Goal: Complete application form

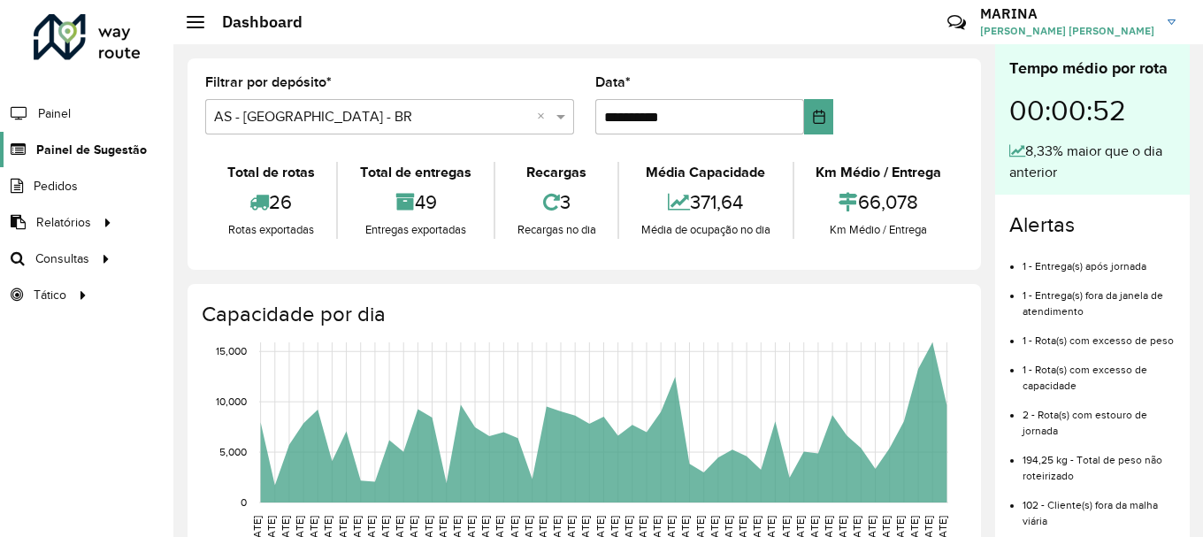
click at [79, 152] on span "Painel de Sugestão" at bounding box center [91, 150] width 111 height 19
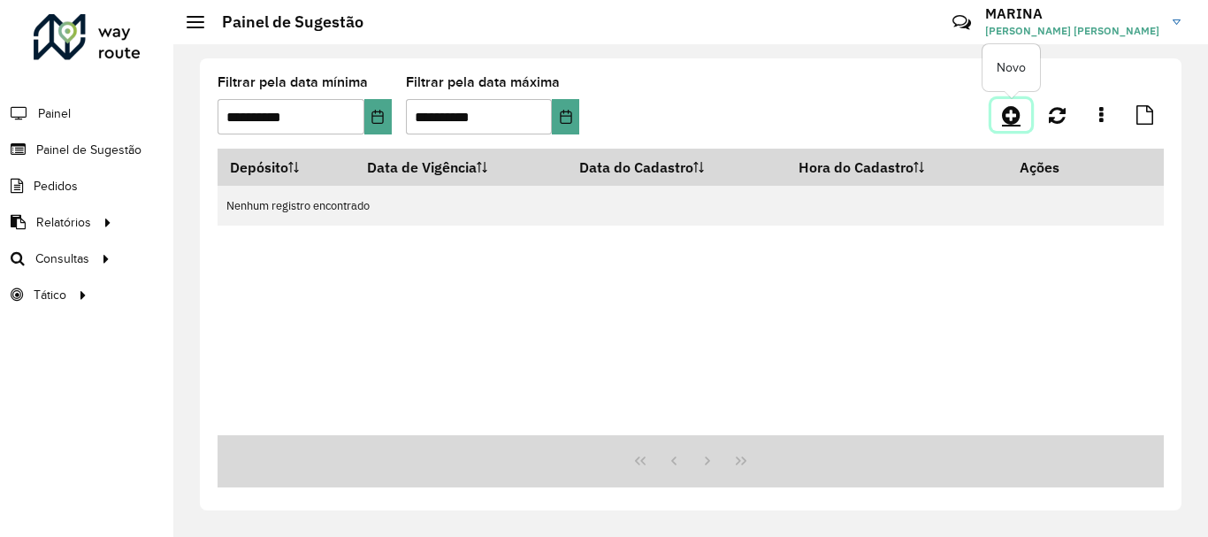
click at [1014, 111] on icon at bounding box center [1011, 114] width 19 height 21
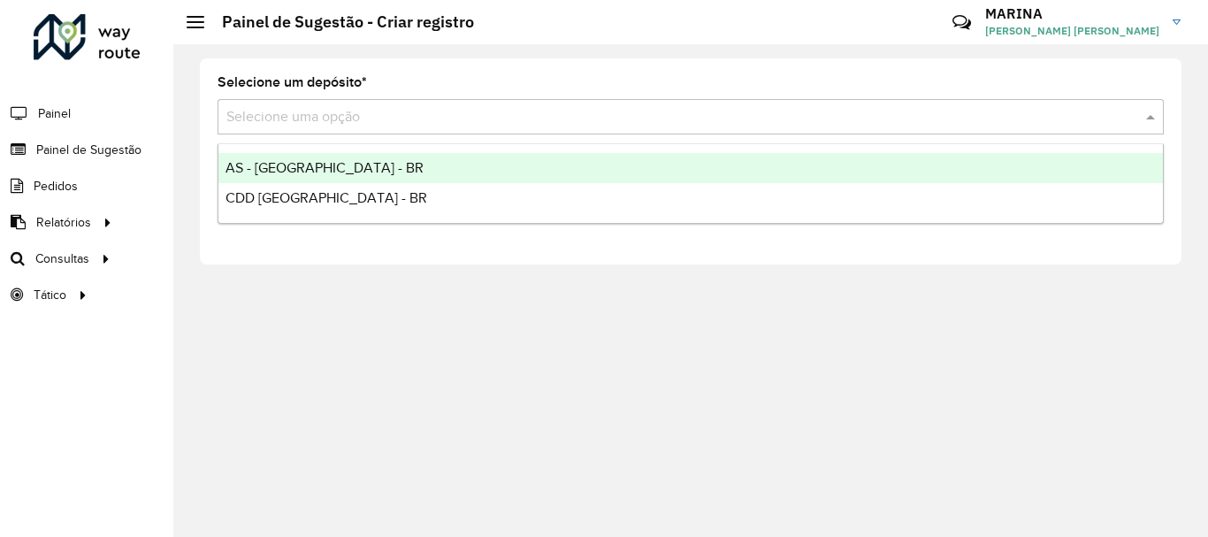
click at [392, 120] on input "text" at bounding box center [672, 117] width 893 height 21
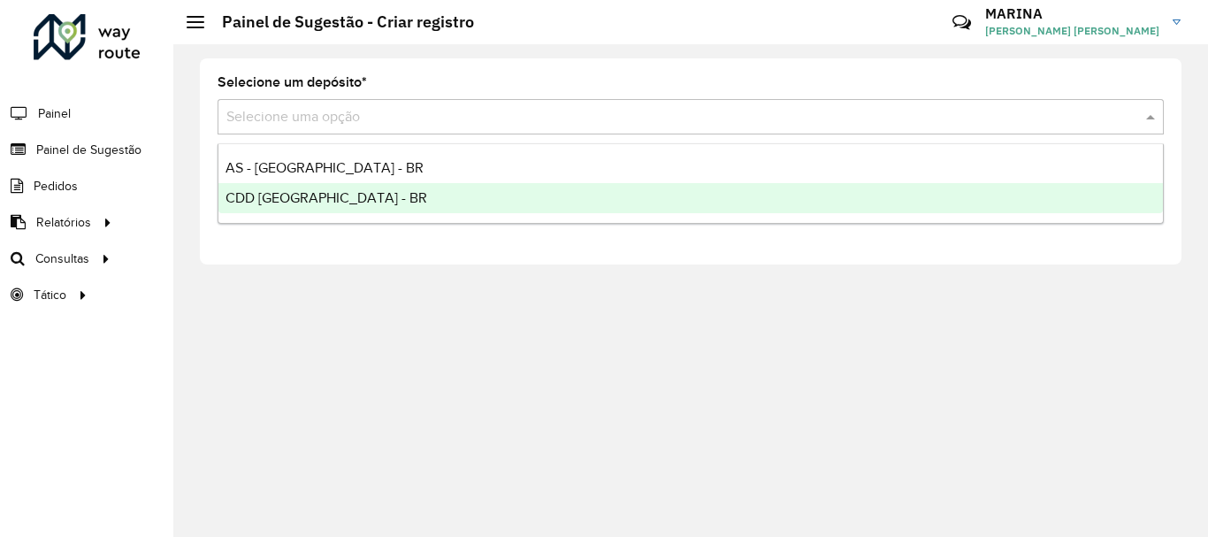
click at [352, 198] on div "CDD [GEOGRAPHIC_DATA] - BR" at bounding box center [690, 198] width 945 height 30
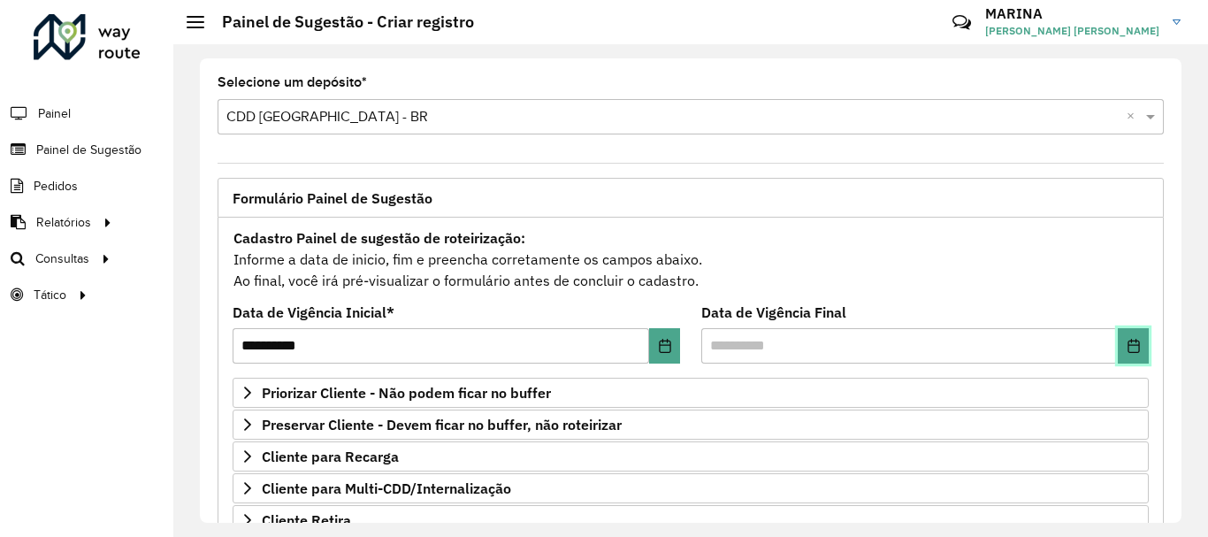
click at [1136, 340] on button "Choose Date" at bounding box center [1133, 345] width 31 height 35
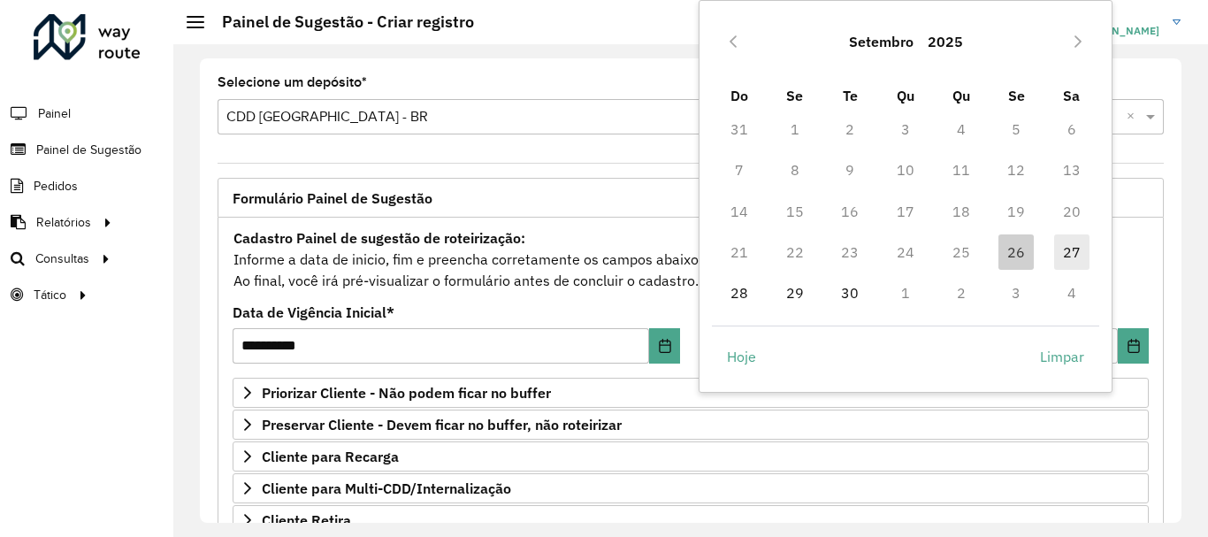
click at [1075, 252] on span "27" at bounding box center [1071, 251] width 35 height 35
type input "**********"
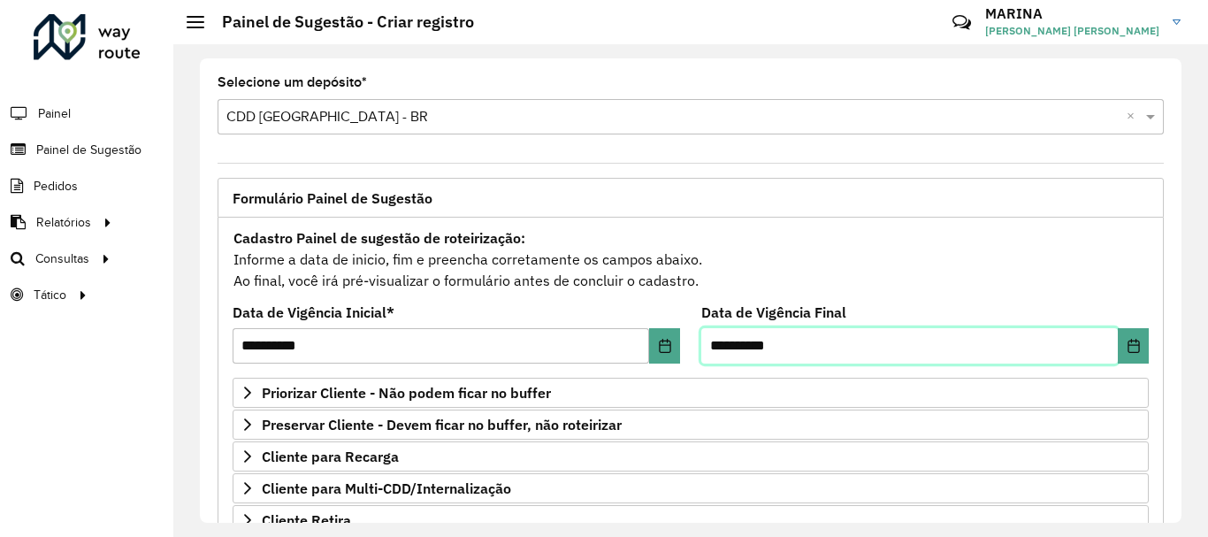
scroll to position [345, 0]
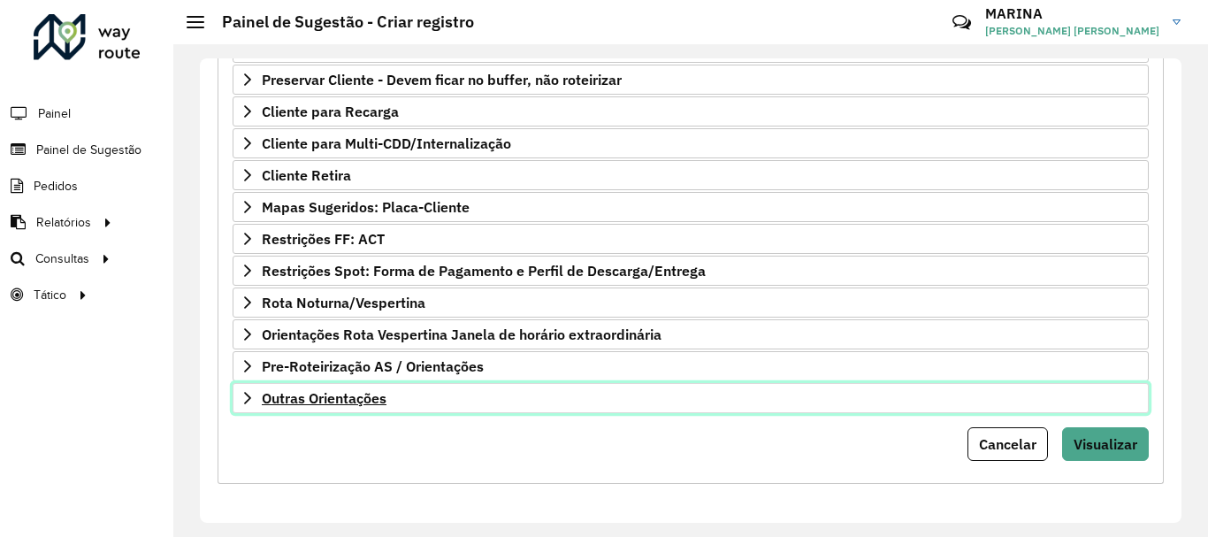
click at [519, 395] on link "Outras Orientações" at bounding box center [691, 398] width 916 height 30
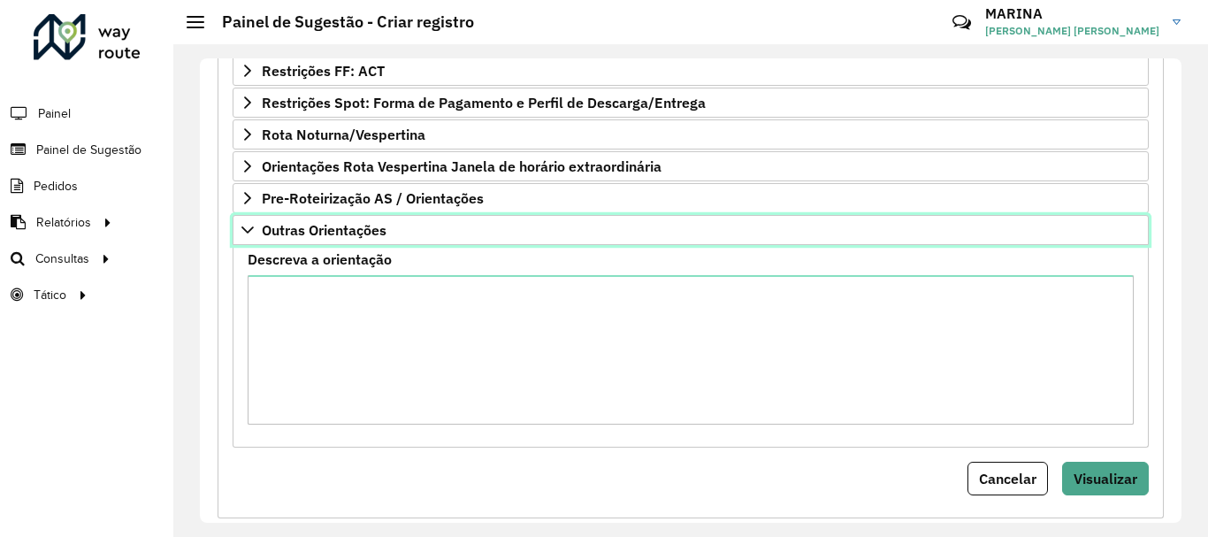
scroll to position [516, 0]
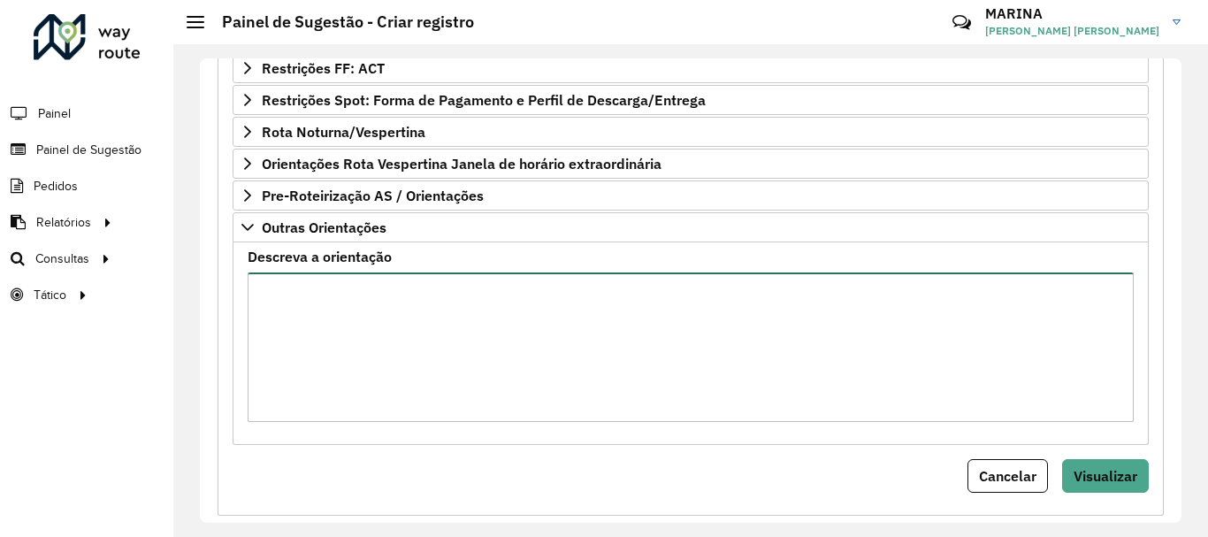
click at [524, 352] on textarea "Descreva a orientação" at bounding box center [691, 346] width 886 height 149
paste textarea "**********"
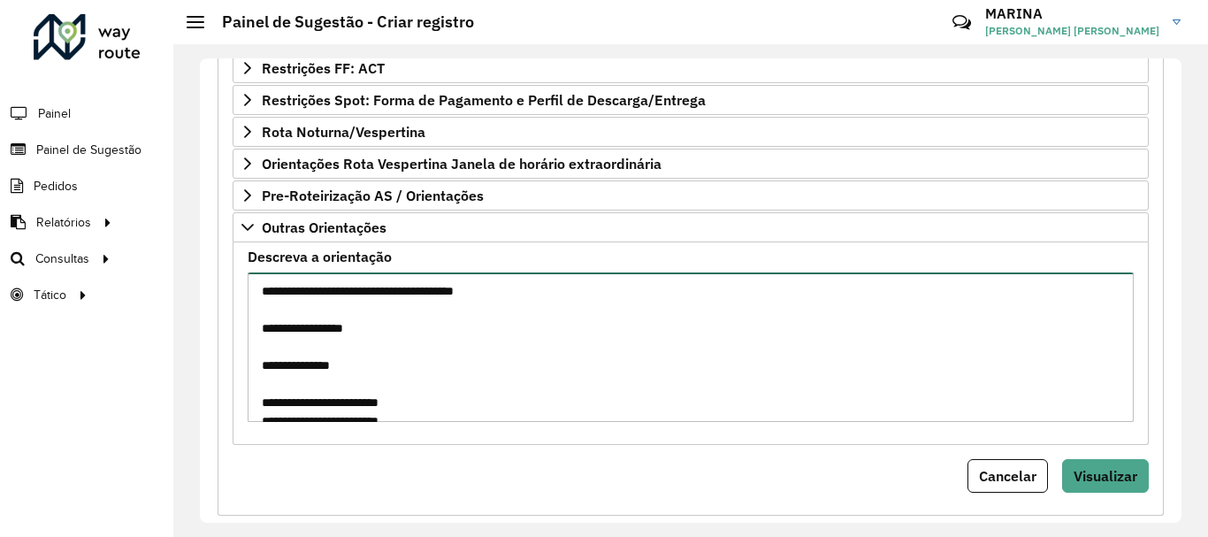
scroll to position [509, 0]
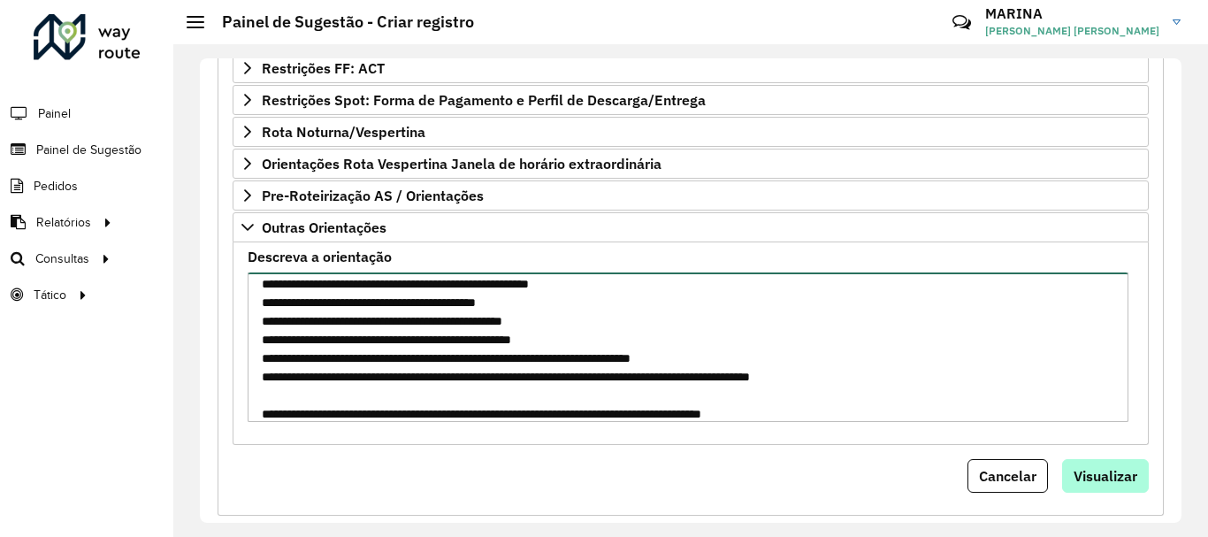
type textarea "**********"
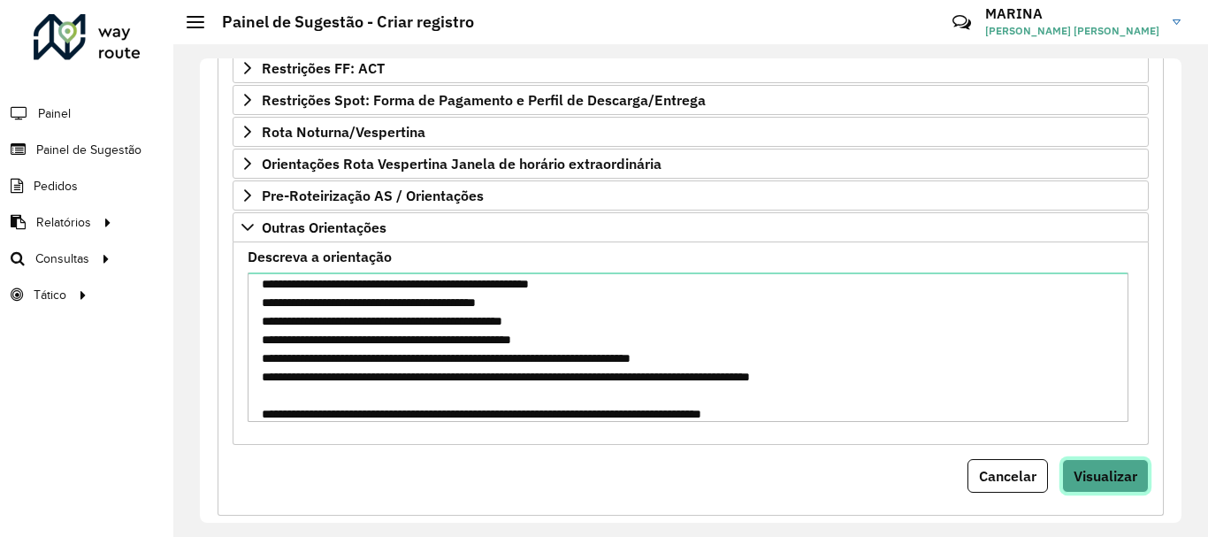
click at [1105, 479] on span "Visualizar" at bounding box center [1106, 476] width 64 height 18
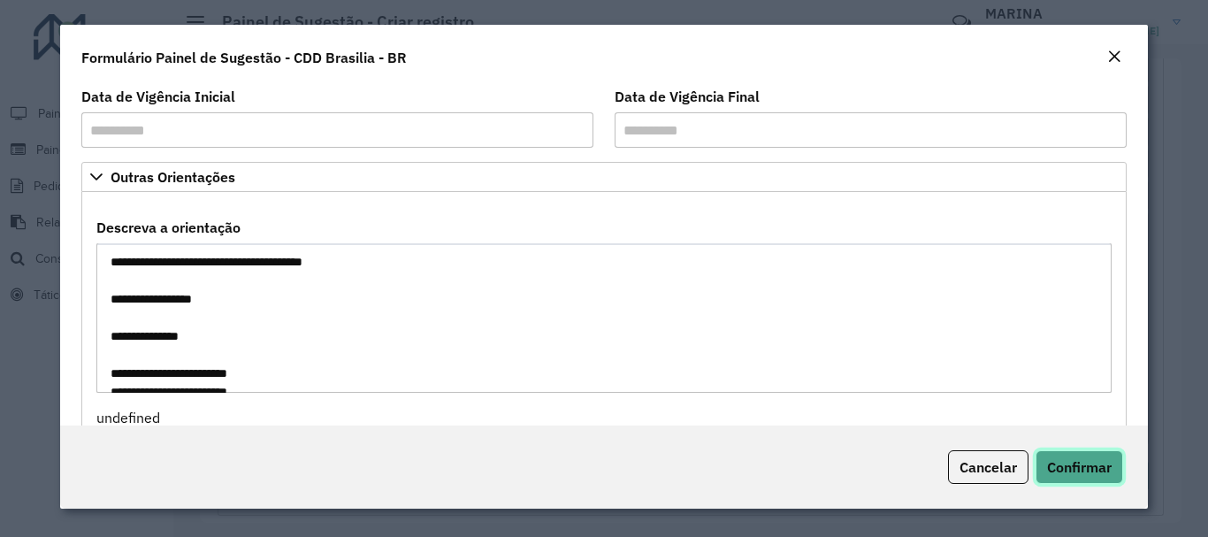
click at [1064, 455] on button "Confirmar" at bounding box center [1080, 467] width 88 height 34
